Goal: Task Accomplishment & Management: Manage account settings

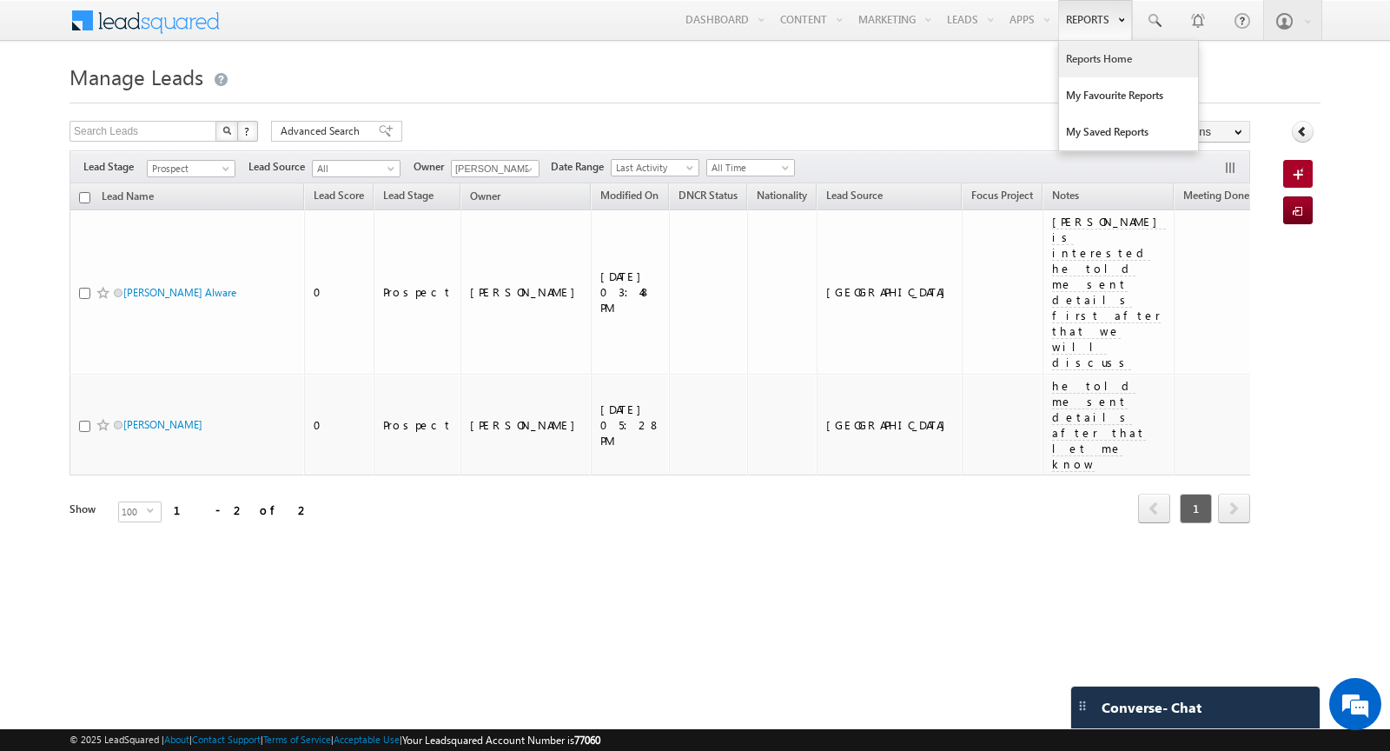
click at [1114, 70] on link "Reports Home" at bounding box center [1128, 59] width 139 height 36
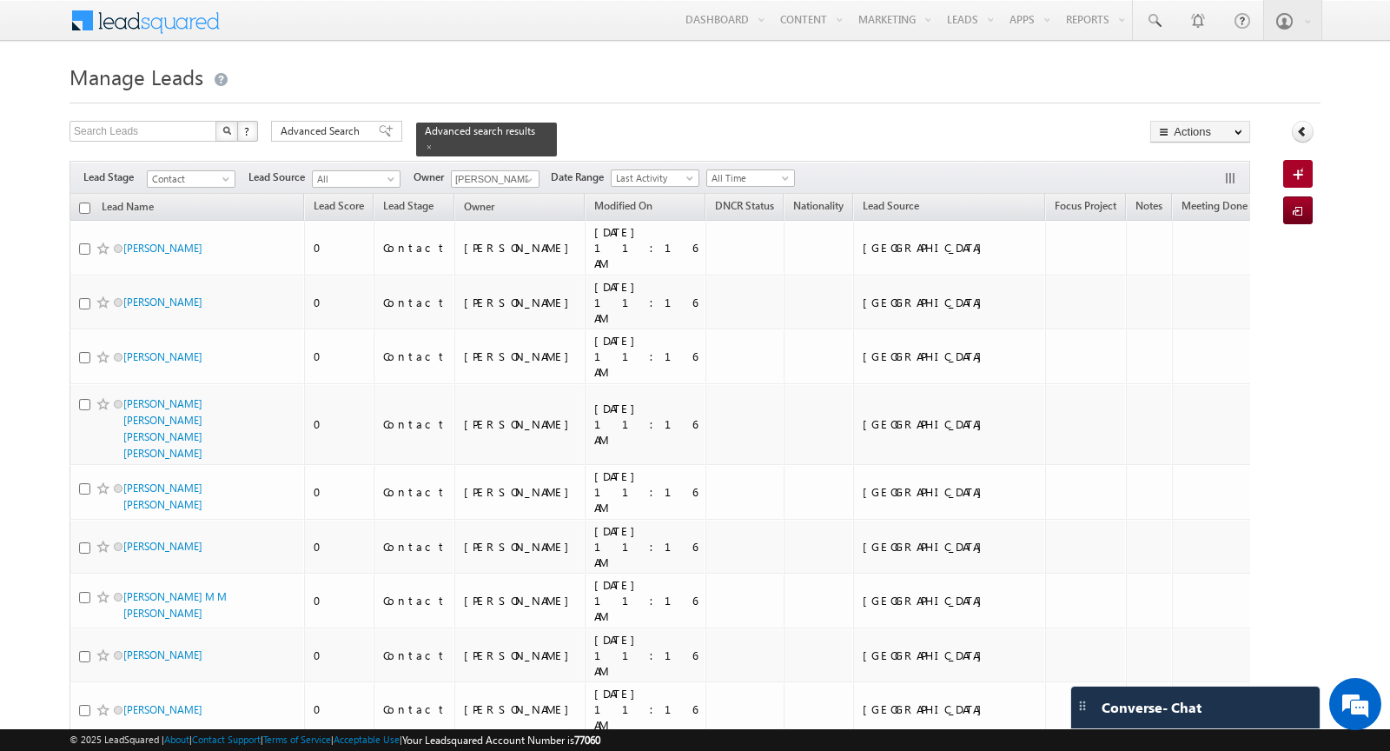
click at [88, 208] on input "checkbox" at bounding box center [84, 207] width 11 height 11
checkbox input "true"
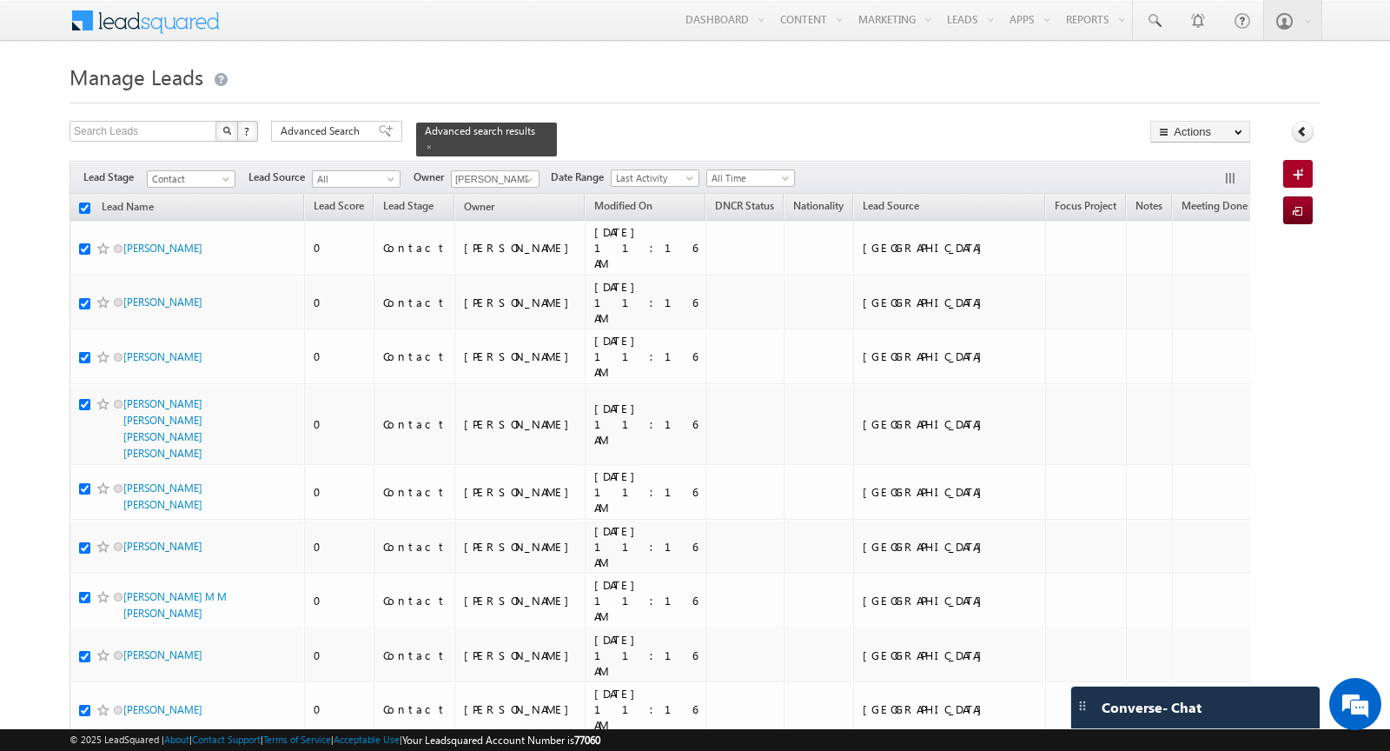
checkbox input "true"
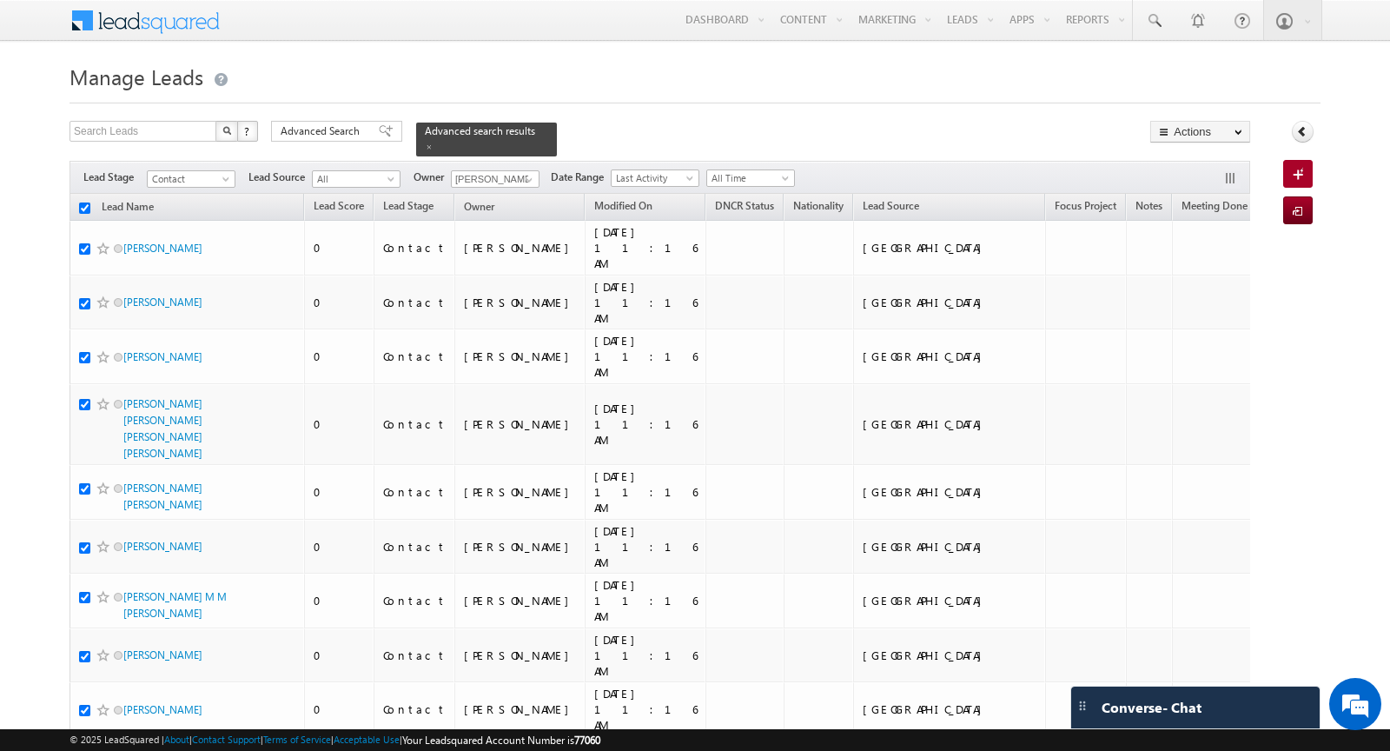
checkbox input "true"
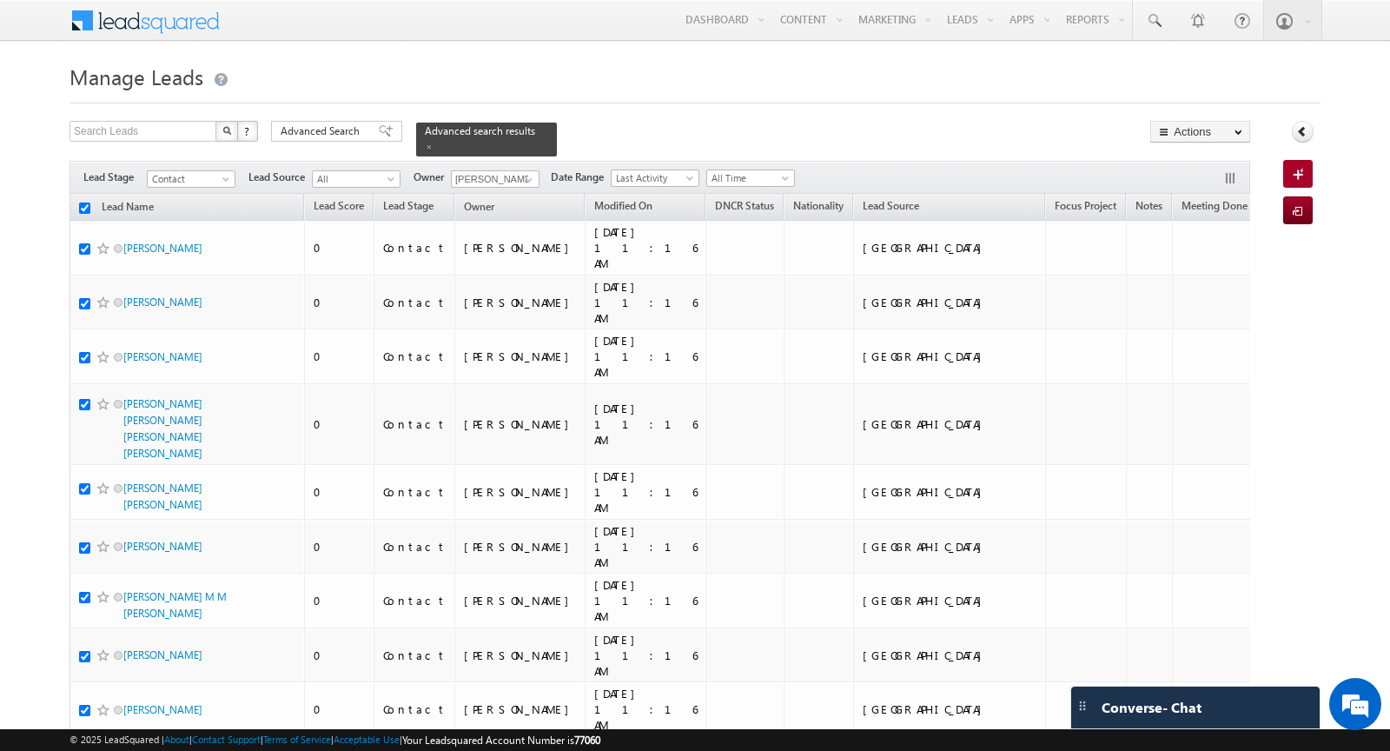
checkbox input "true"
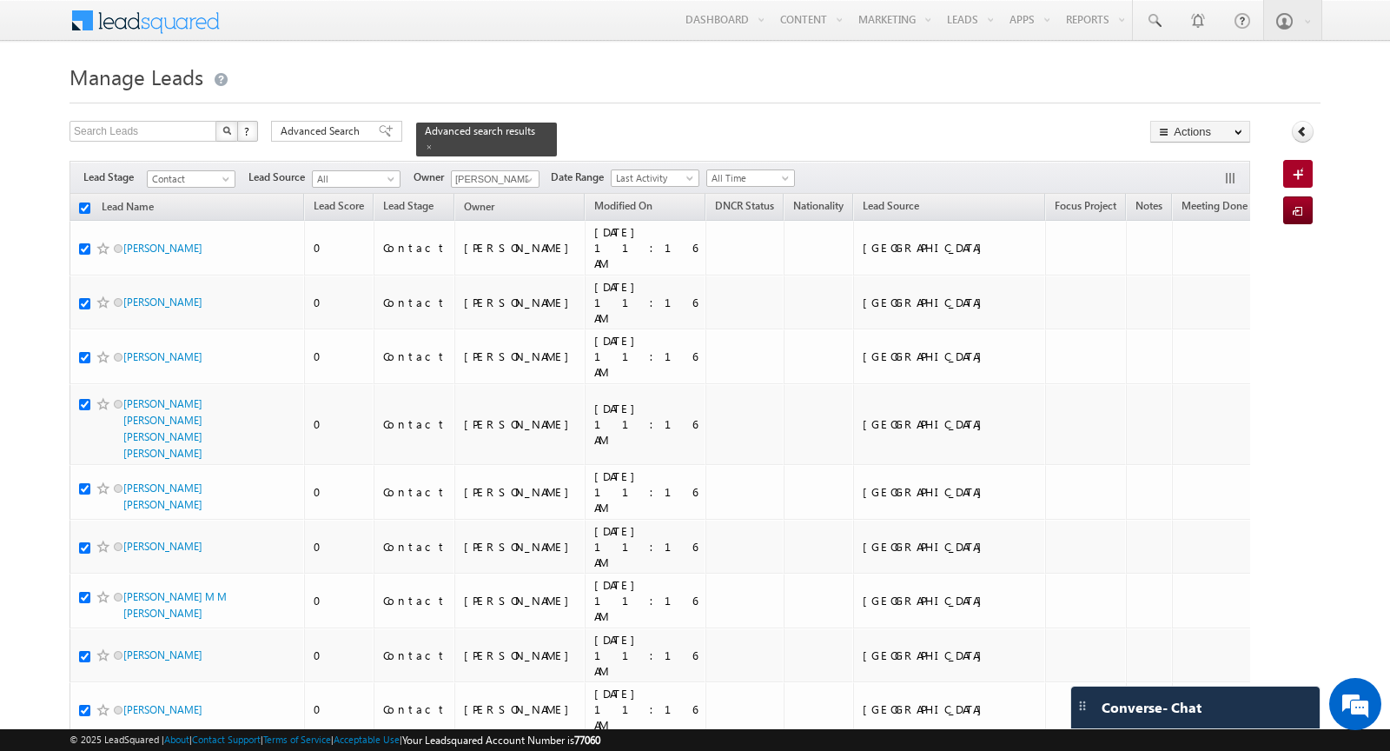
checkbox input "true"
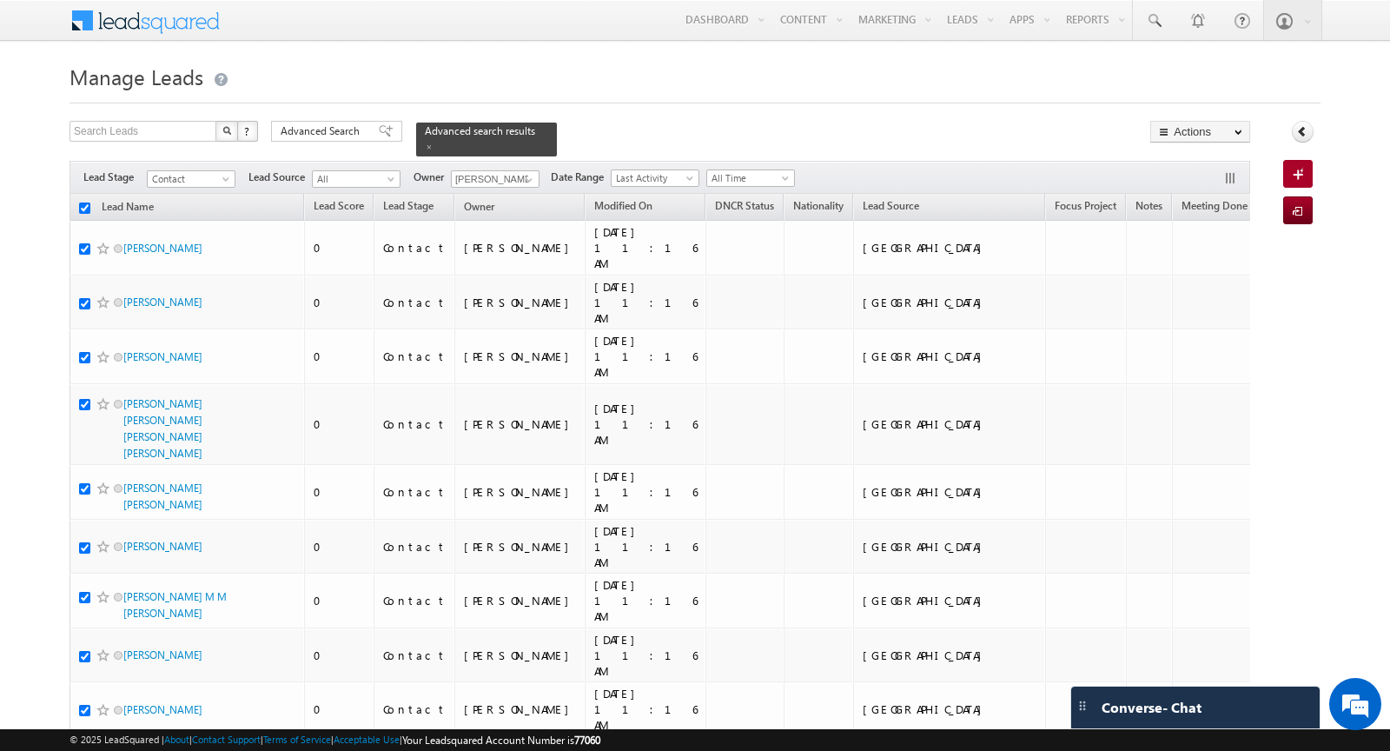
checkbox input "true"
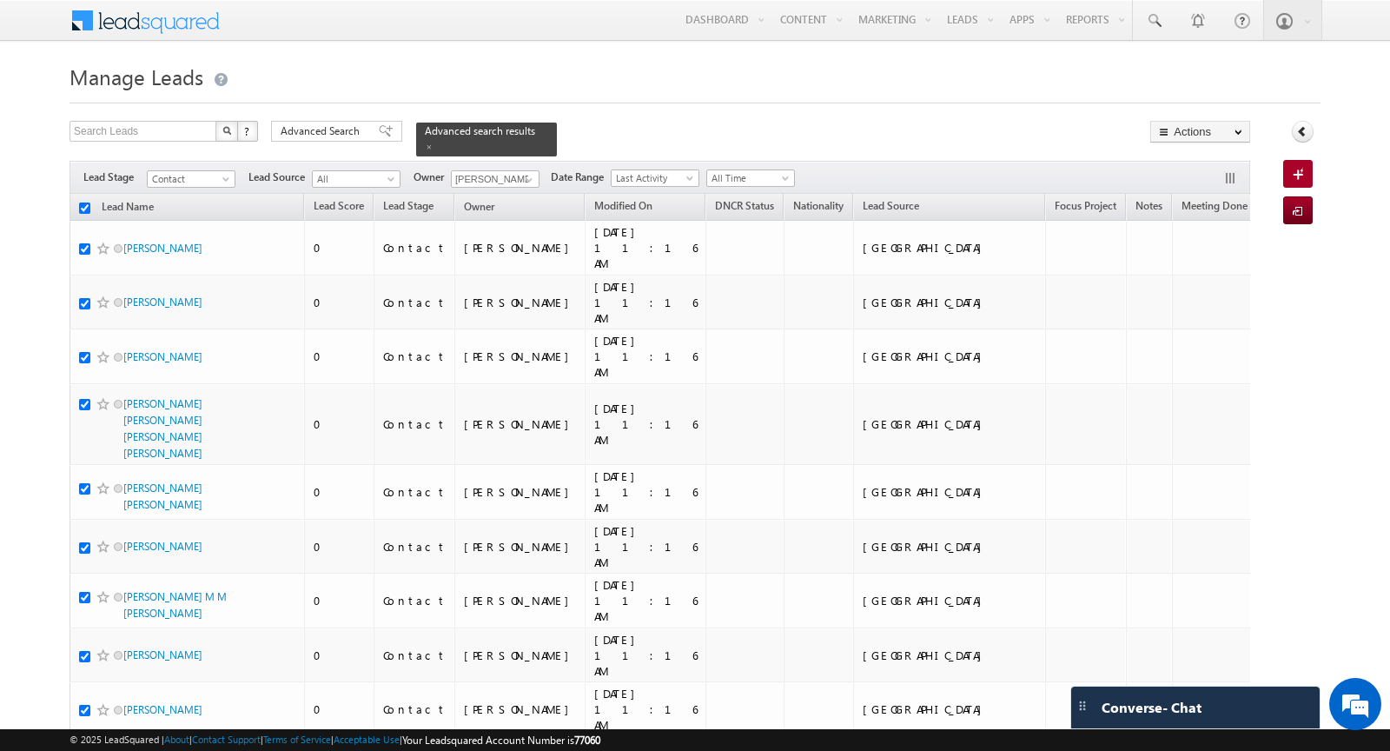
checkbox input "true"
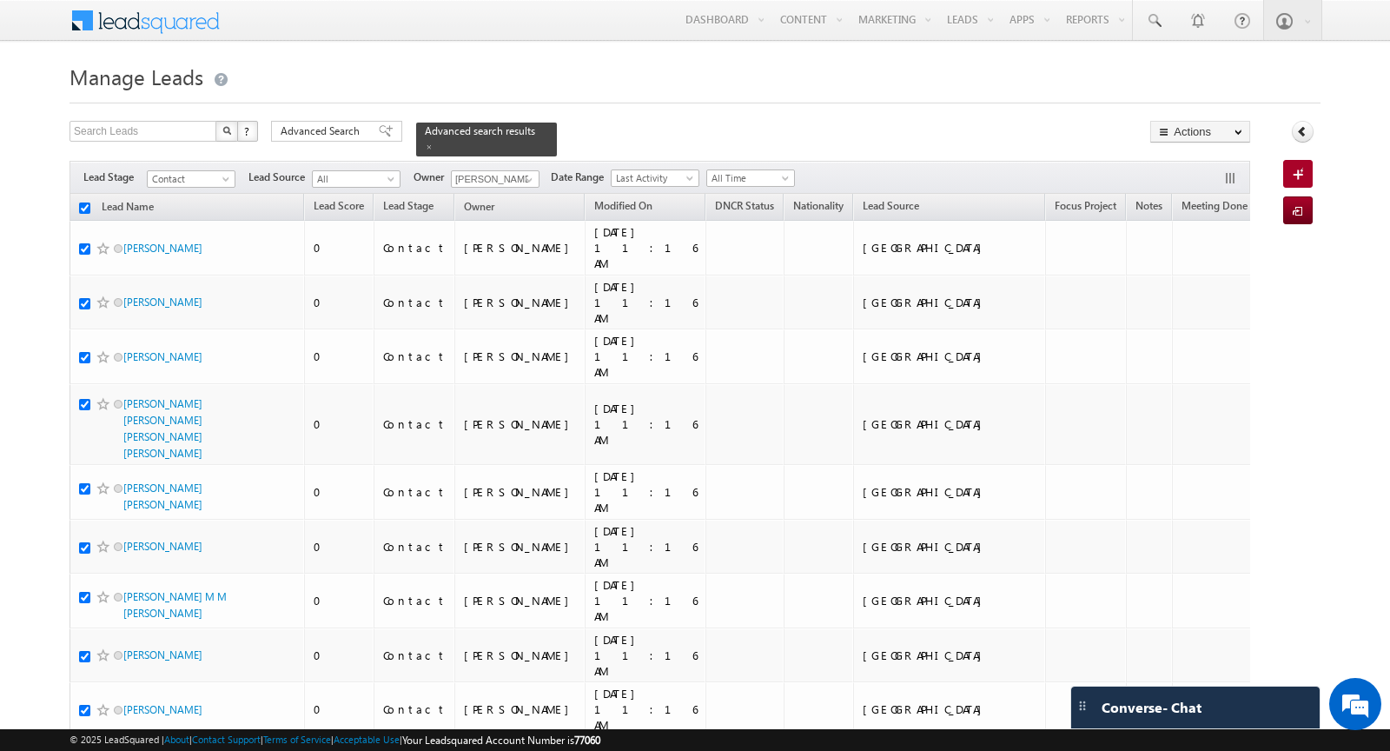
checkbox input "true"
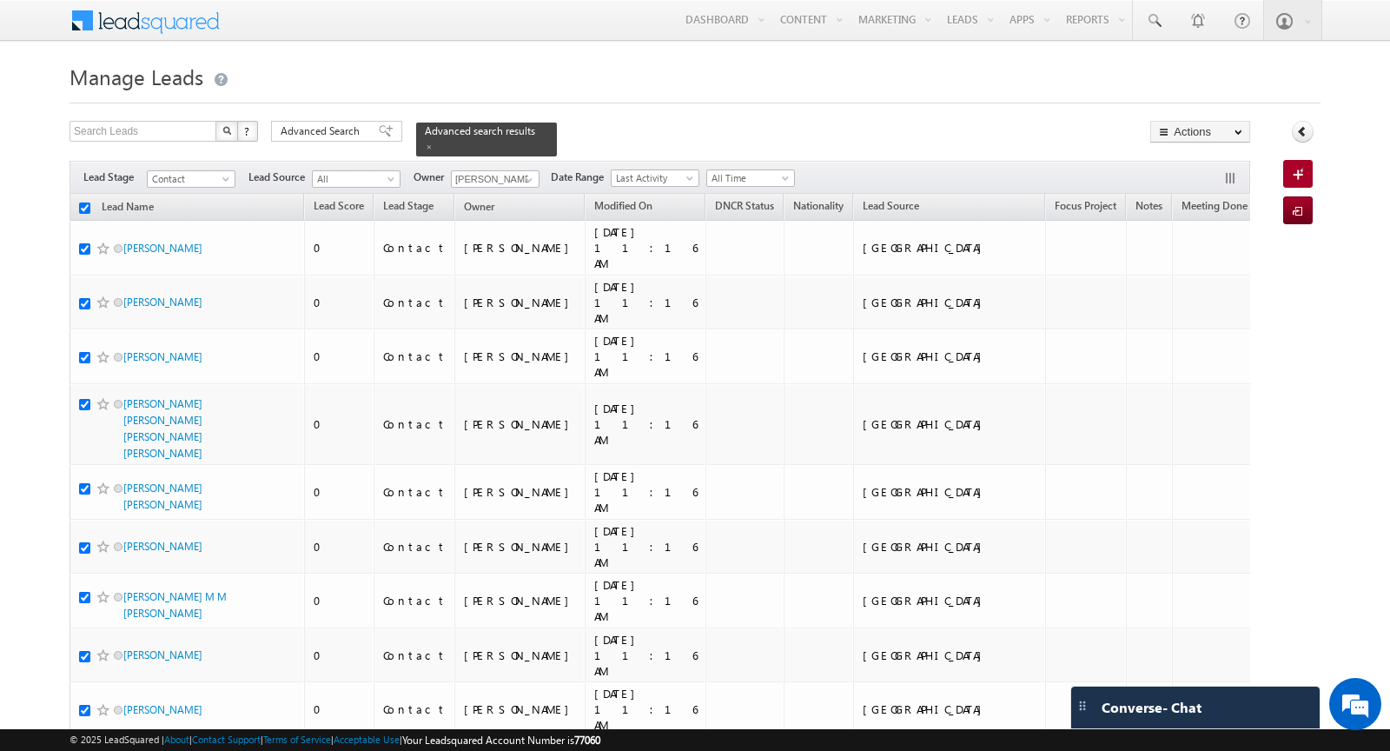
checkbox input "true"
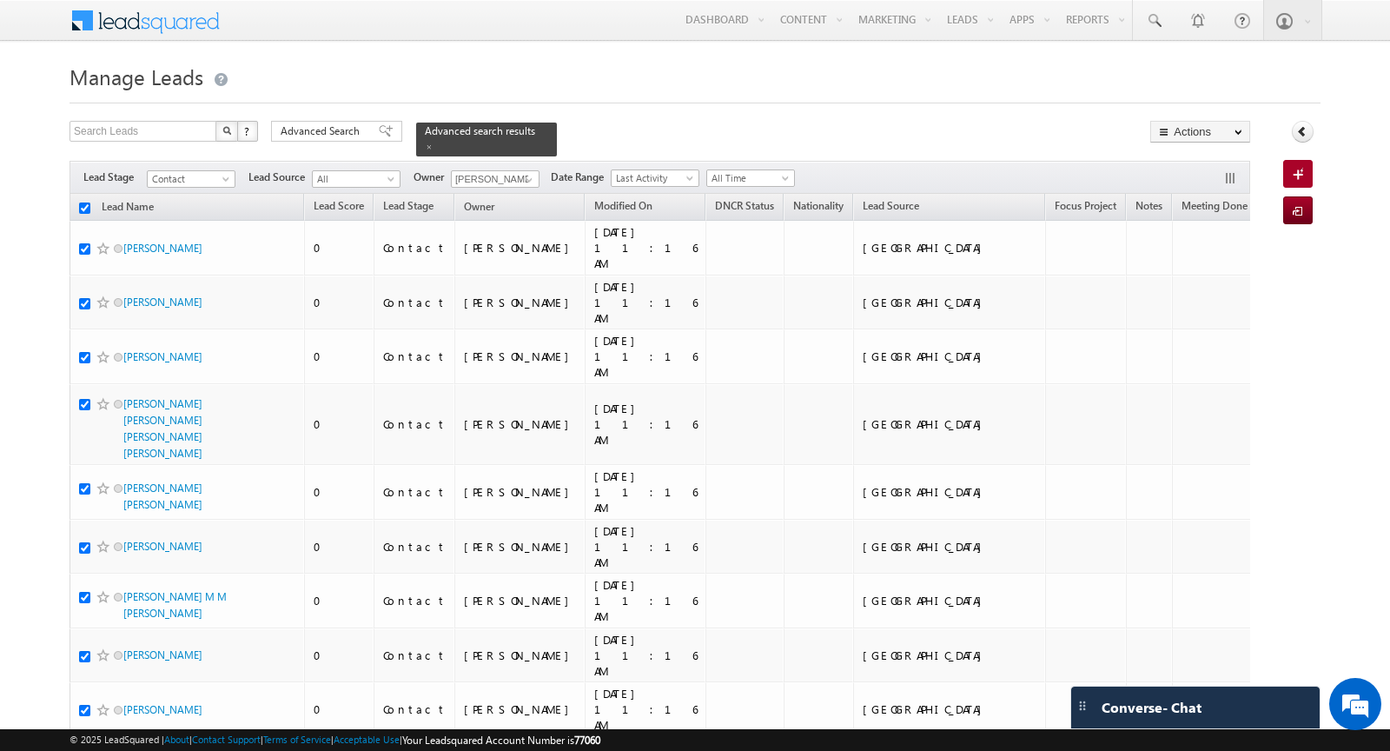
checkbox input "true"
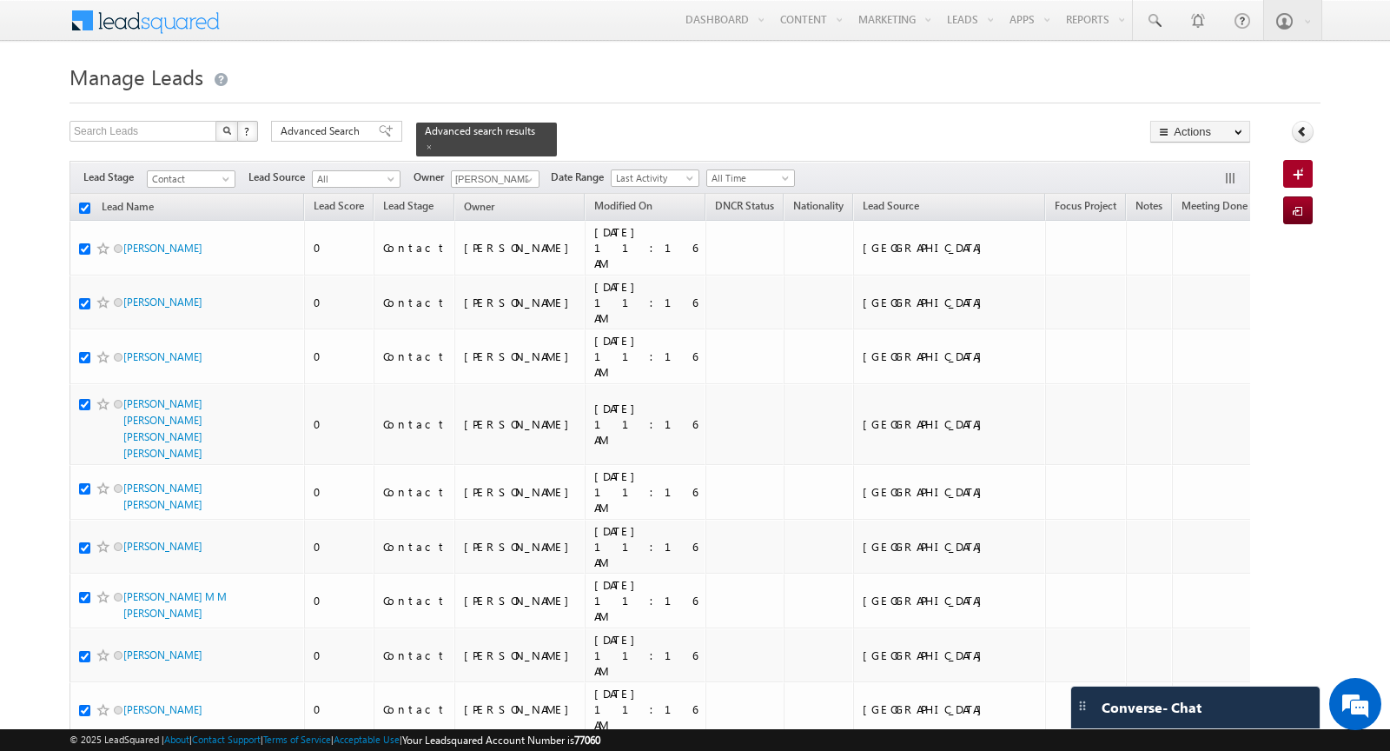
checkbox input "true"
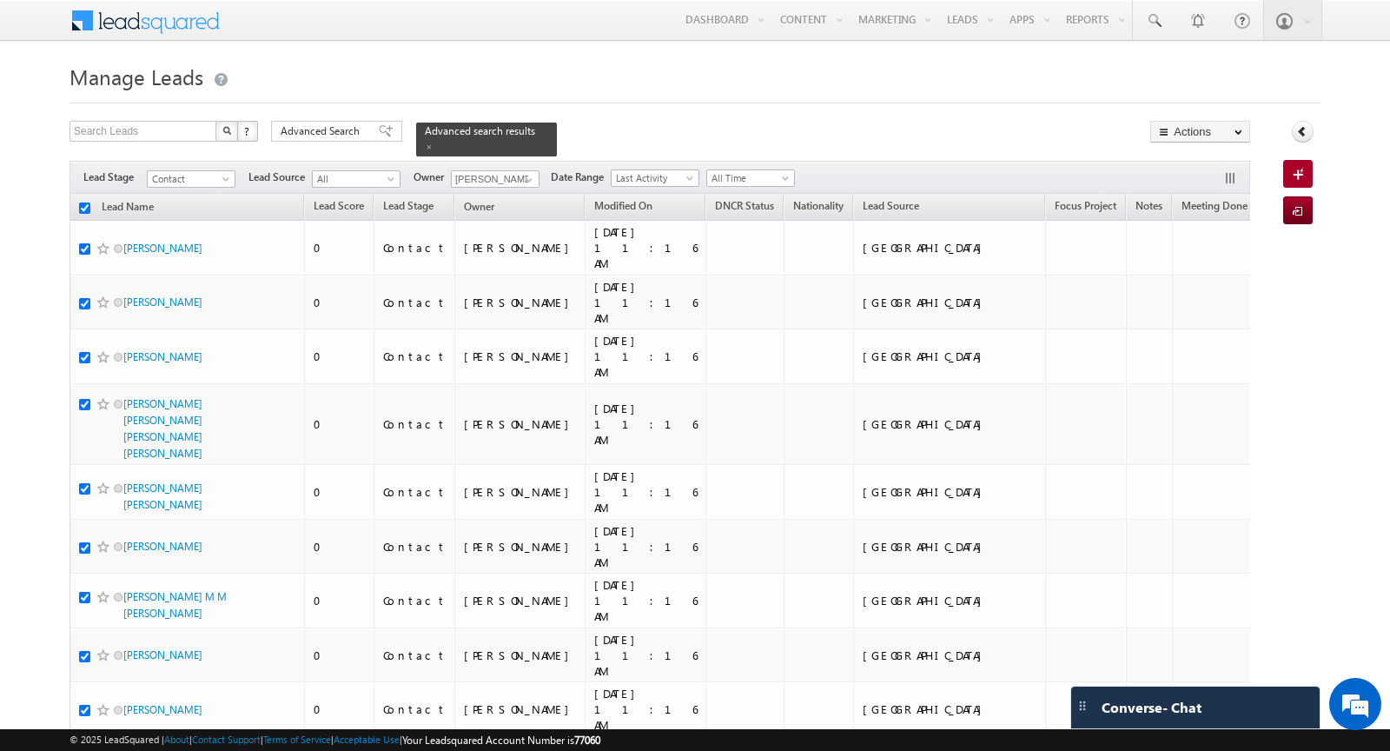
checkbox input "true"
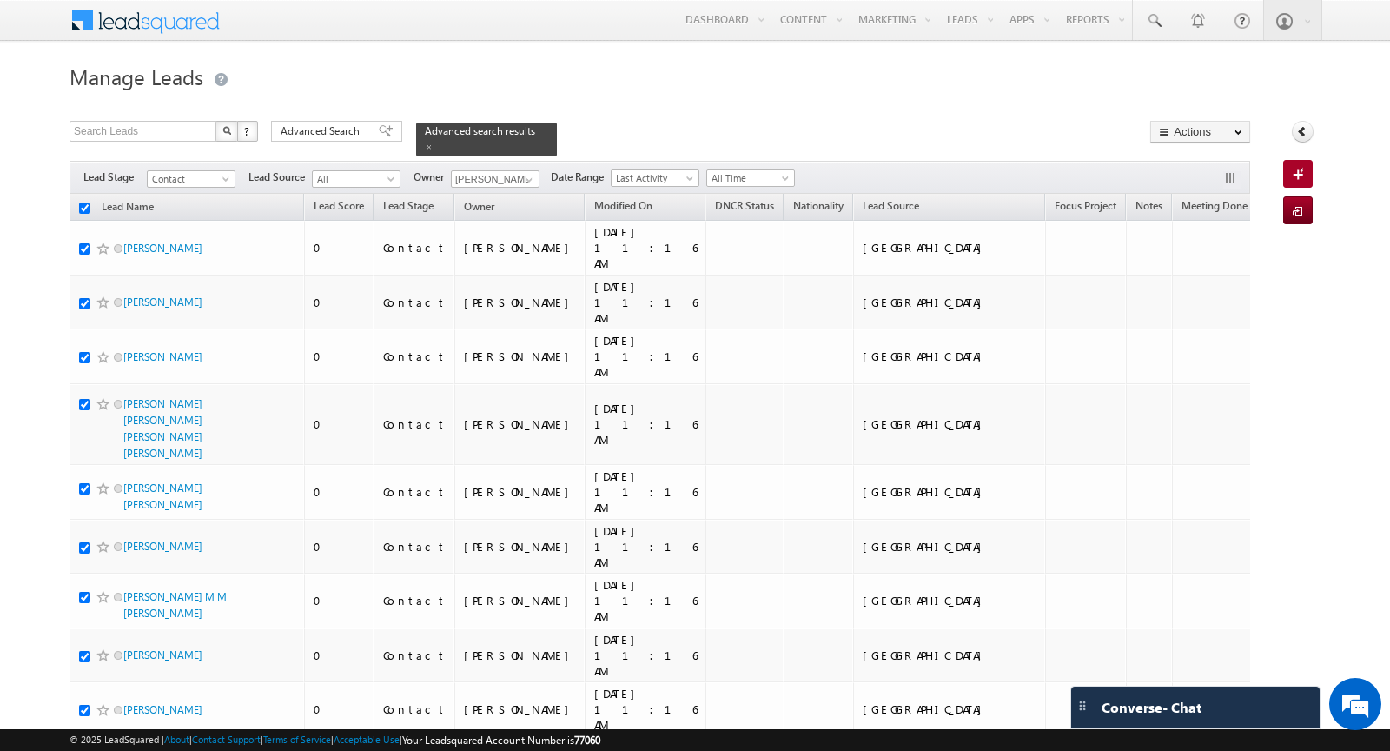
checkbox input "true"
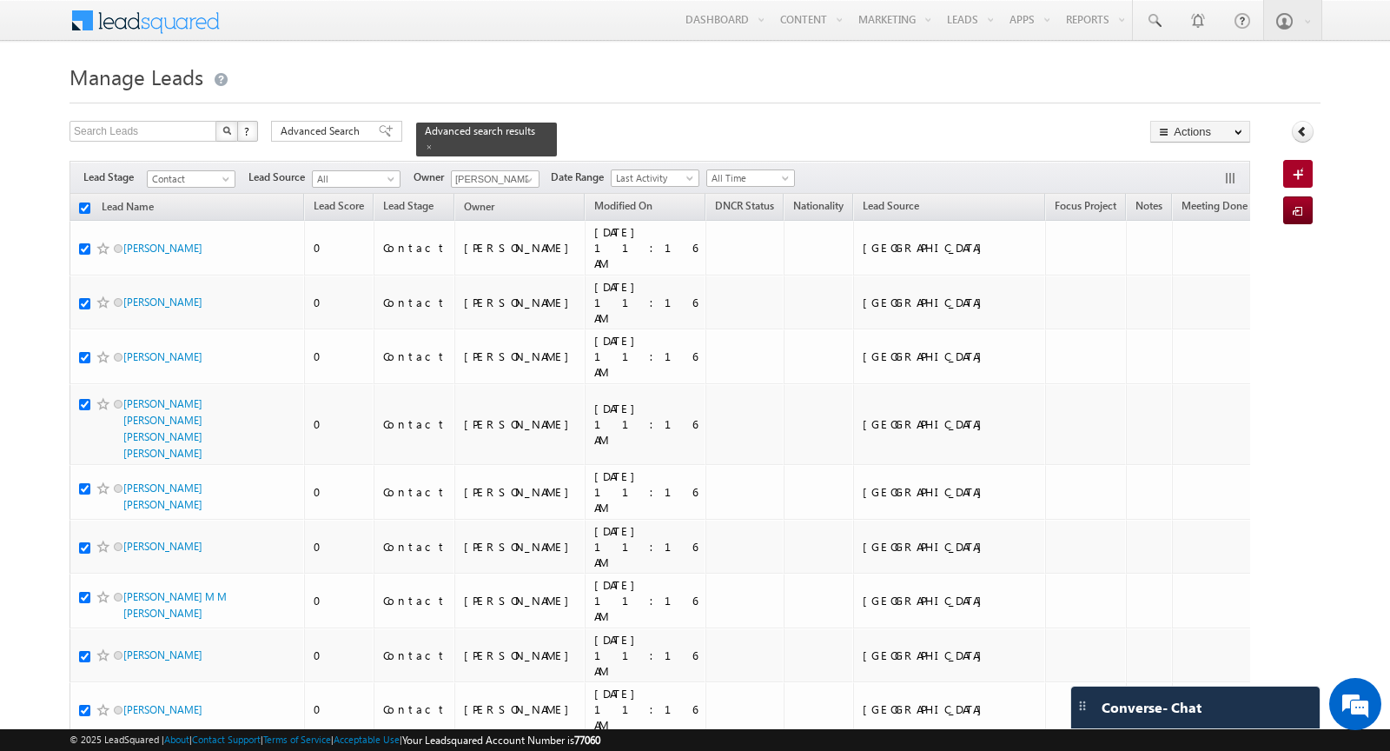
checkbox input "true"
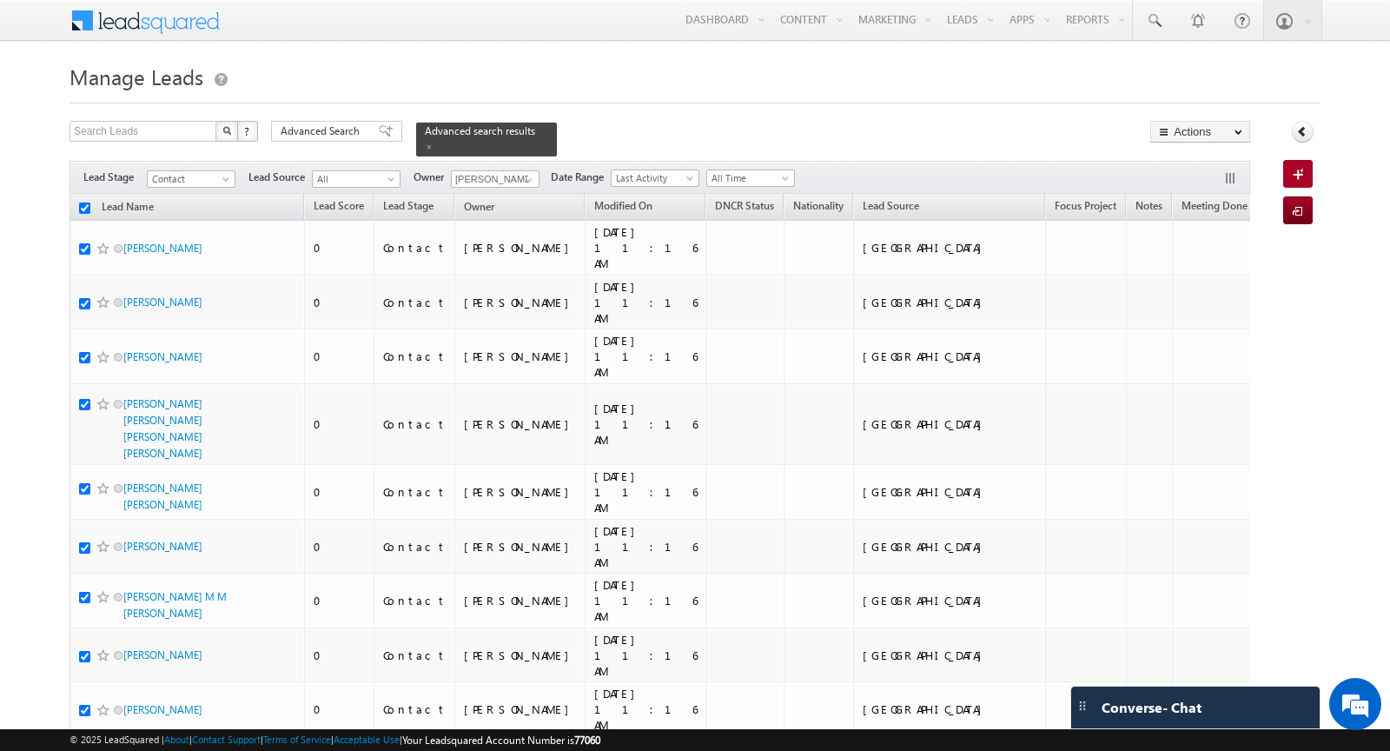
checkbox input "true"
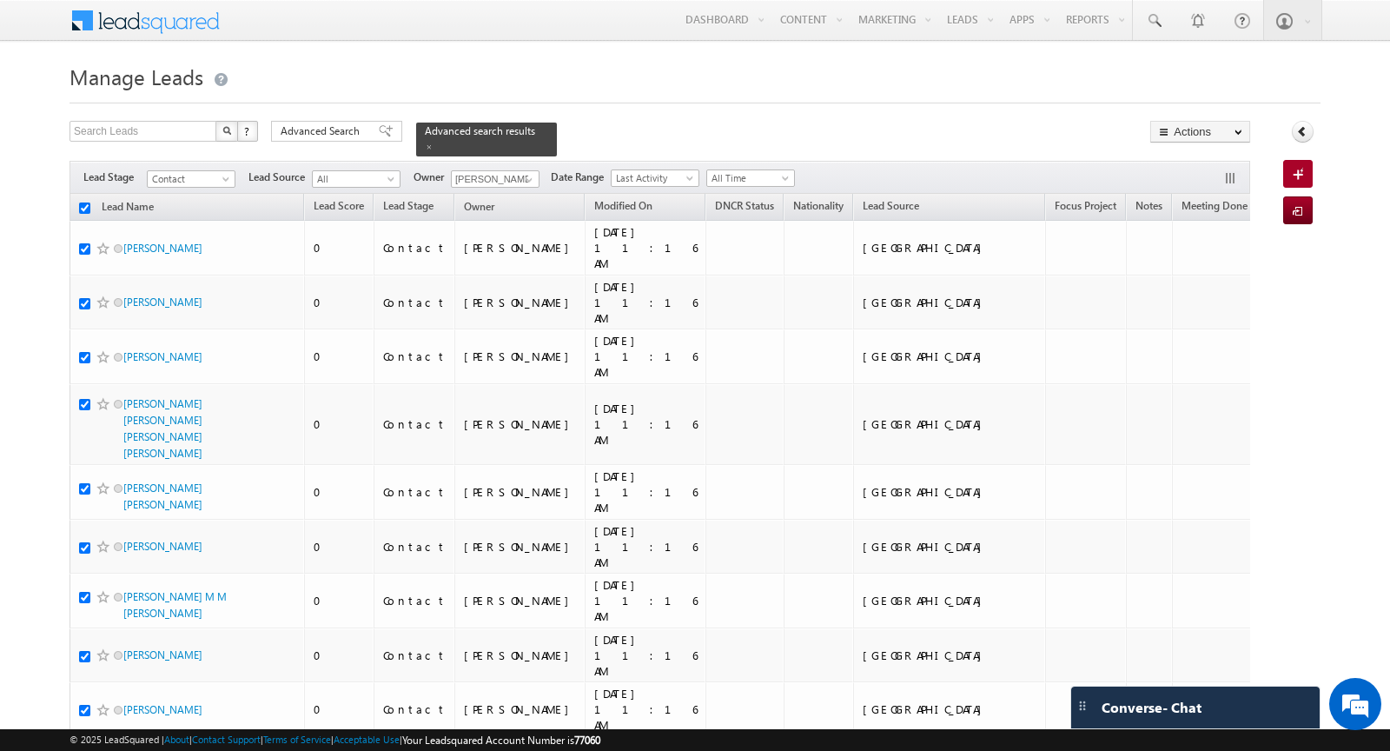
checkbox input "true"
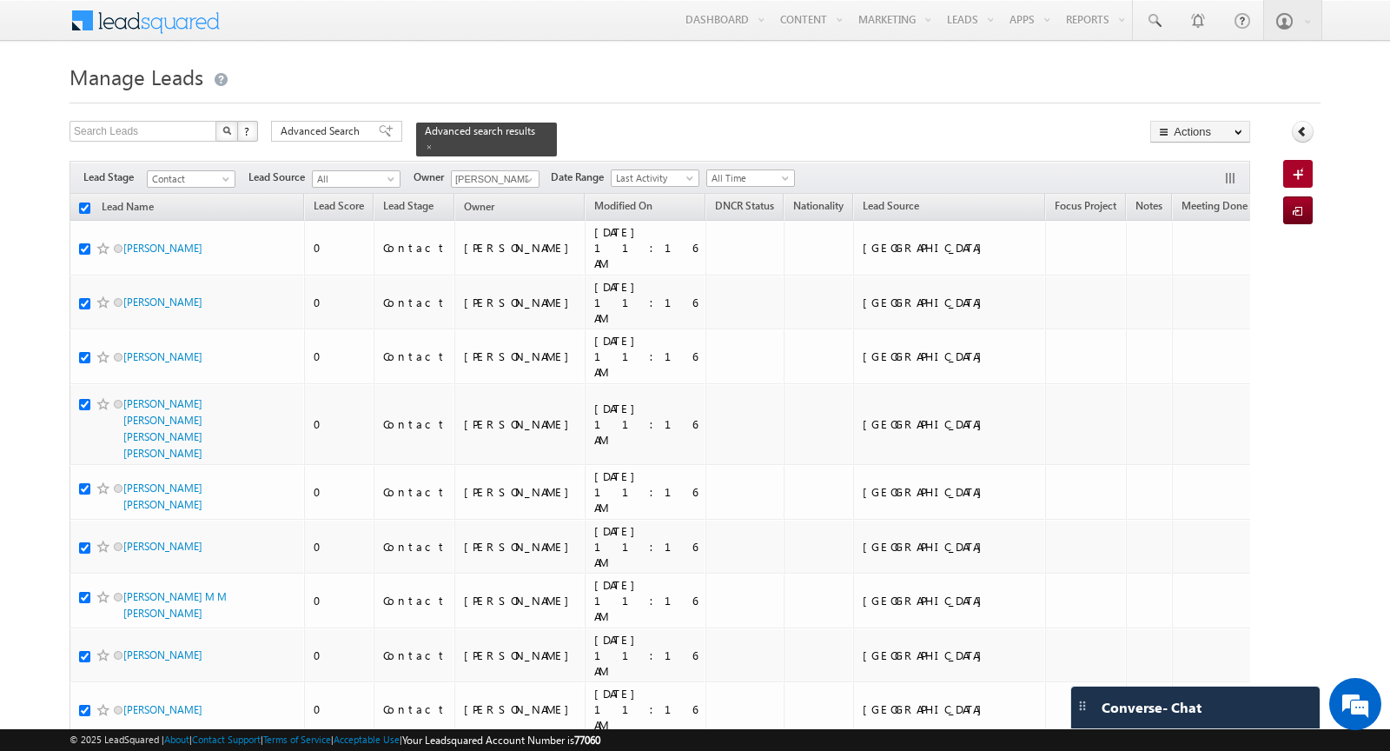
checkbox input "true"
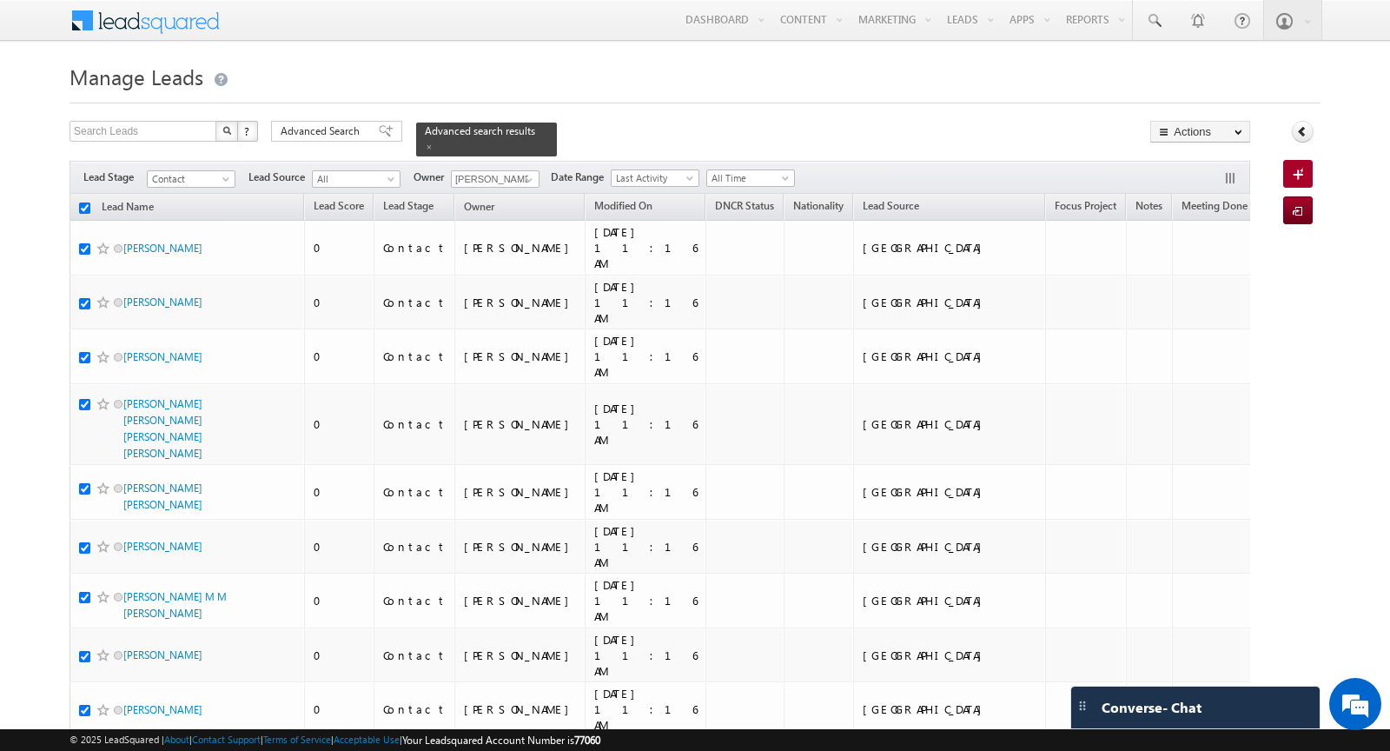
checkbox input "true"
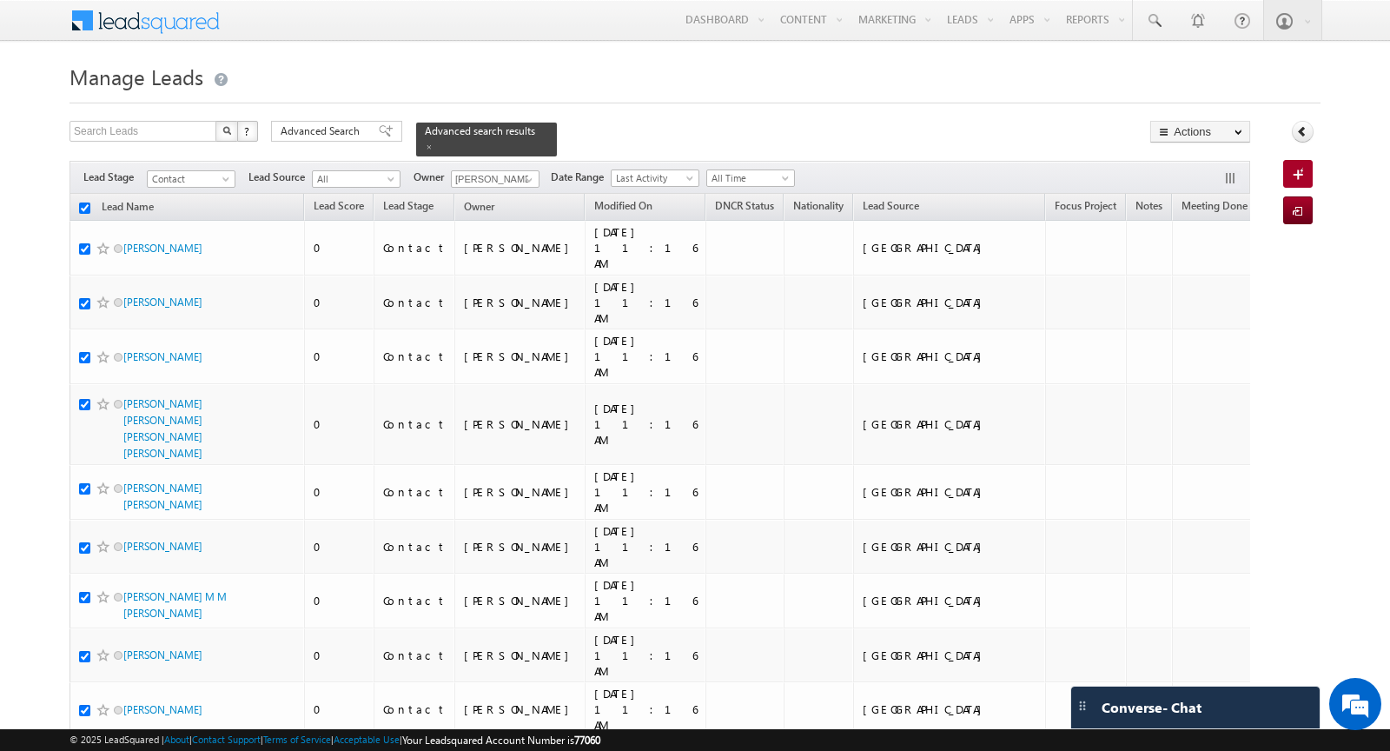
checkbox input "true"
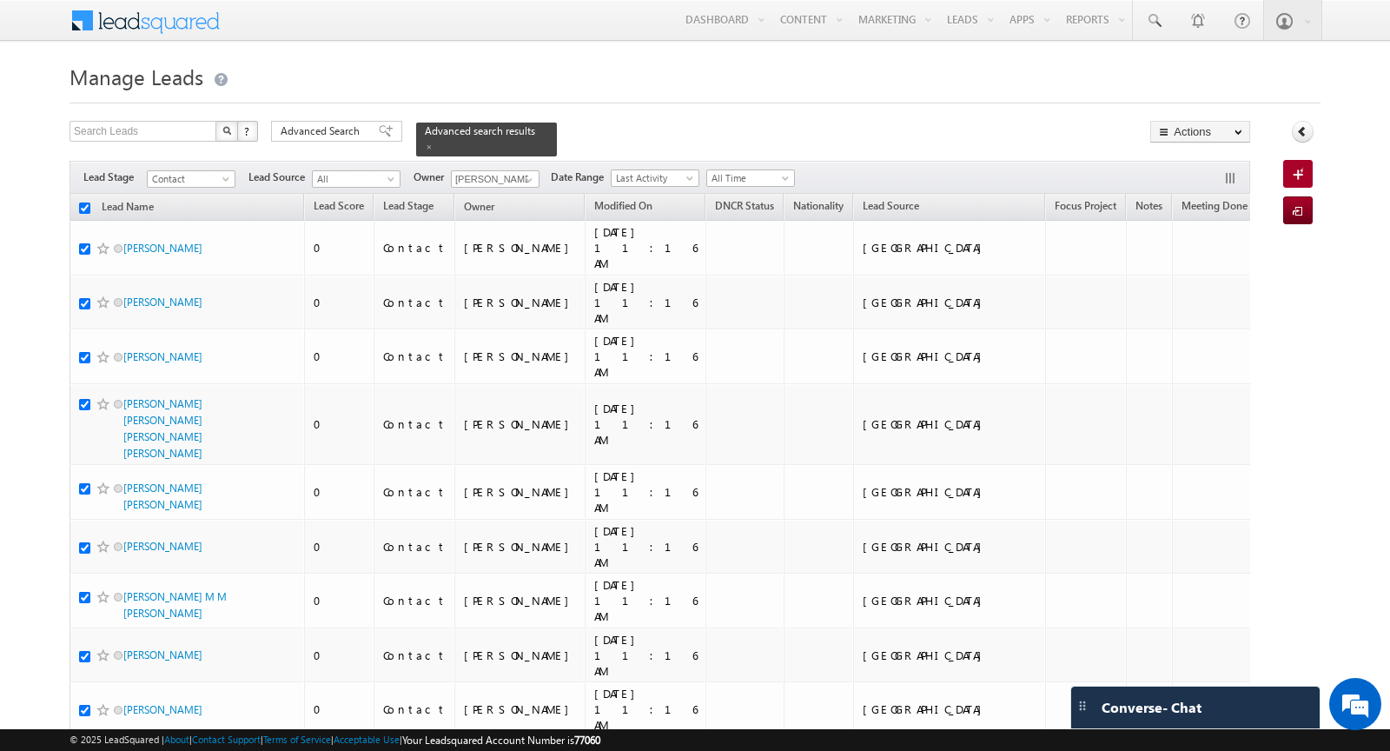
checkbox input "true"
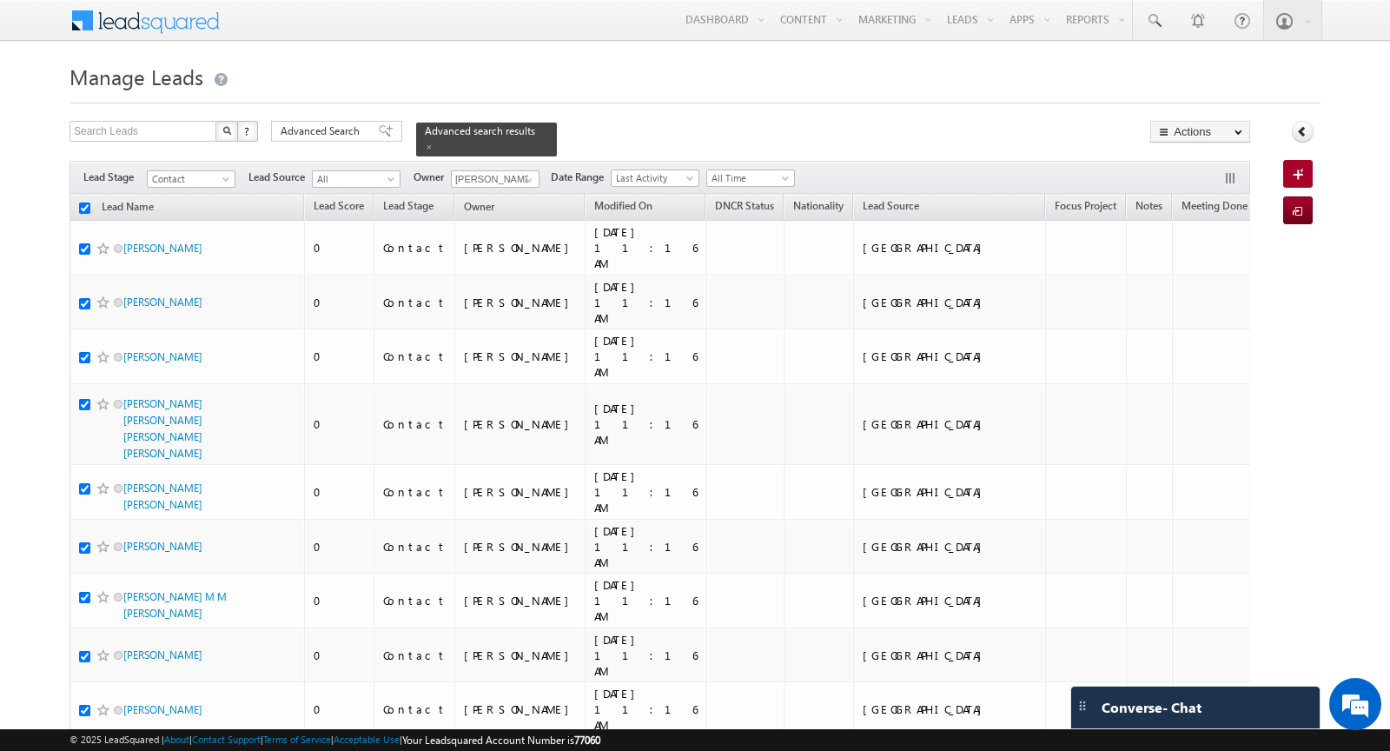
checkbox input "true"
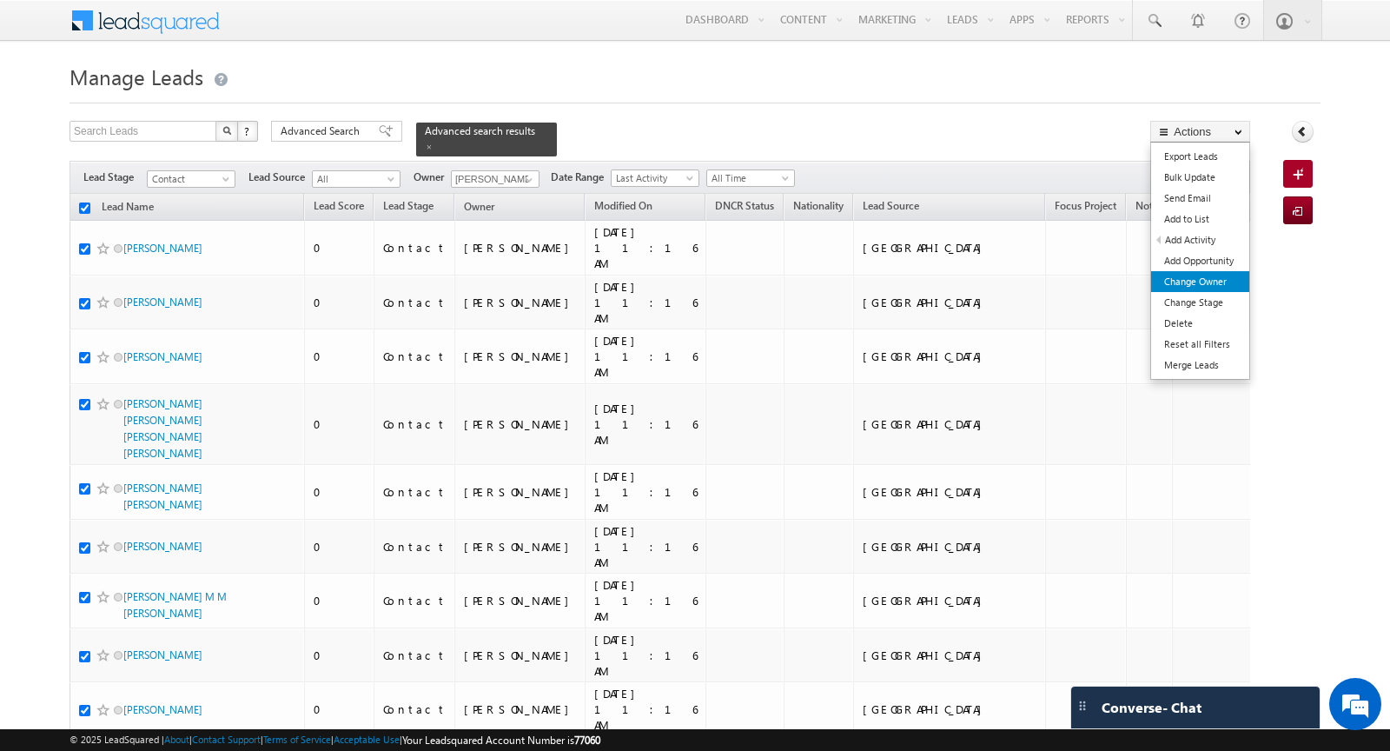
click at [1219, 286] on link "Change Owner" at bounding box center [1200, 281] width 98 height 21
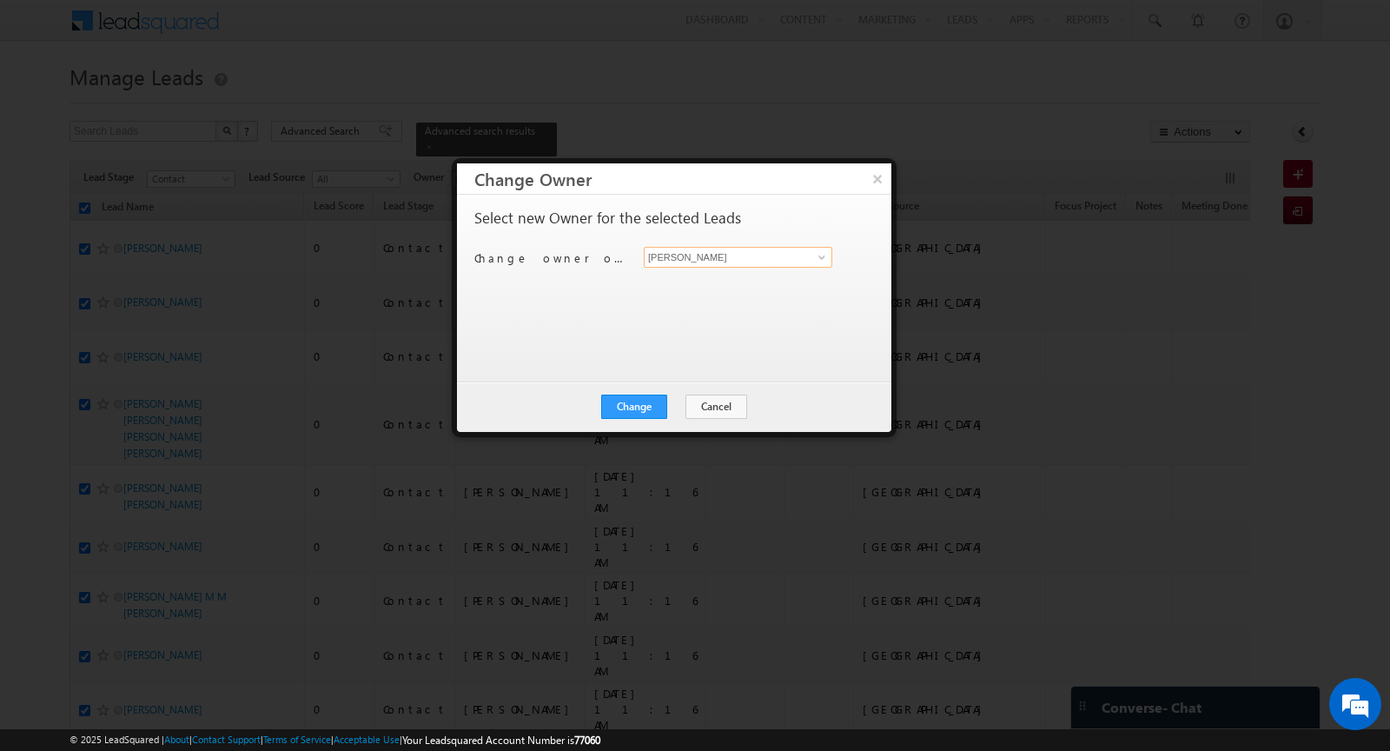
click at [715, 251] on input "[PERSON_NAME]" at bounding box center [738, 257] width 189 height 21
click at [672, 290] on span "Khyati@indglobal.ae" at bounding box center [729, 290] width 156 height 13
type input "Khyati"
click at [639, 414] on button "Change" at bounding box center [634, 406] width 66 height 24
